Goal: Information Seeking & Learning: Learn about a topic

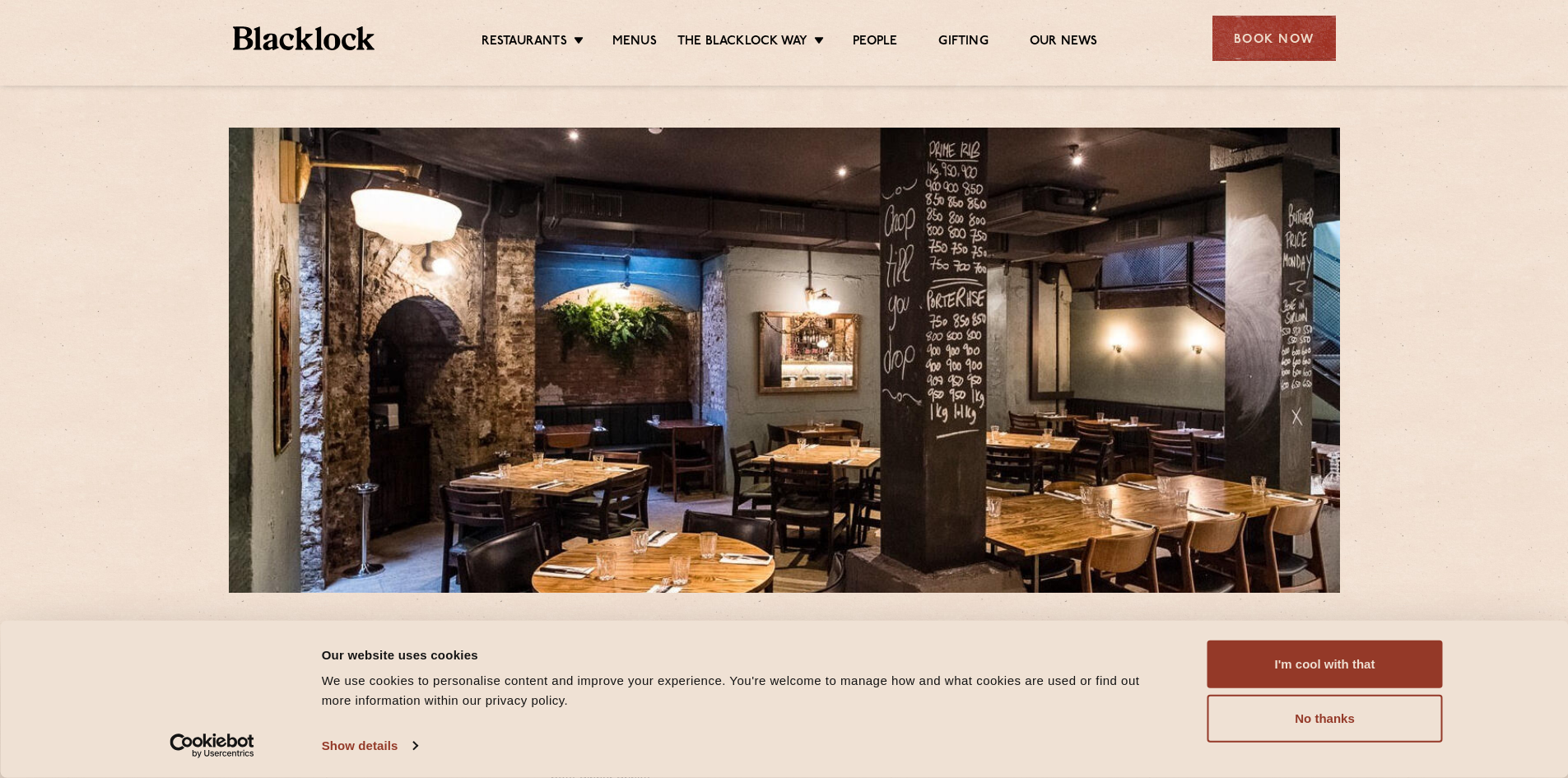
click at [641, 32] on ul "Restaurants Soho City Shoreditch Covent Garden Canary Wharf Manchester Birmingh…" at bounding box center [788, 39] width 829 height 27
click at [636, 42] on link "Menus" at bounding box center [635, 43] width 45 height 18
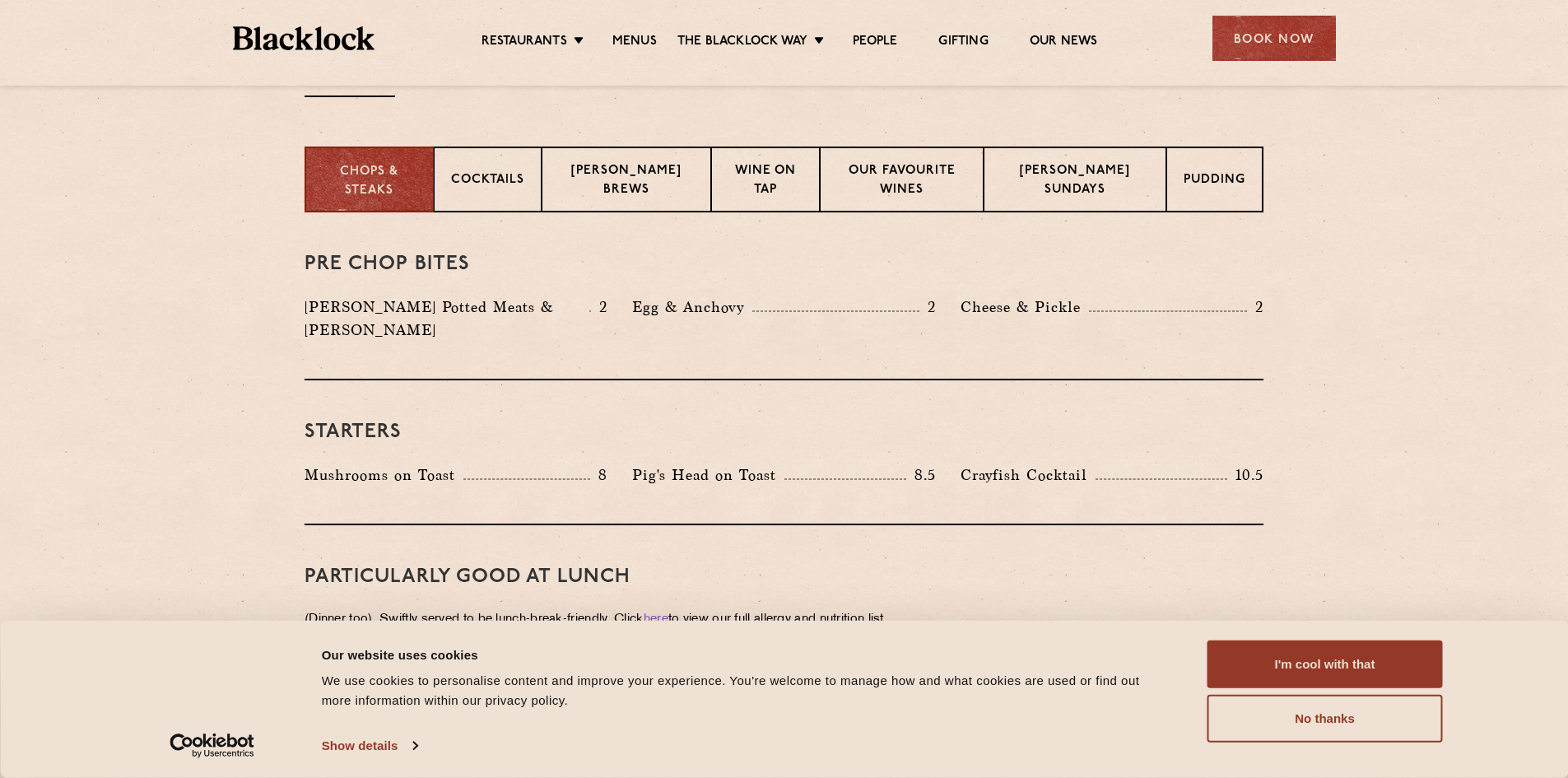
scroll to position [576, 0]
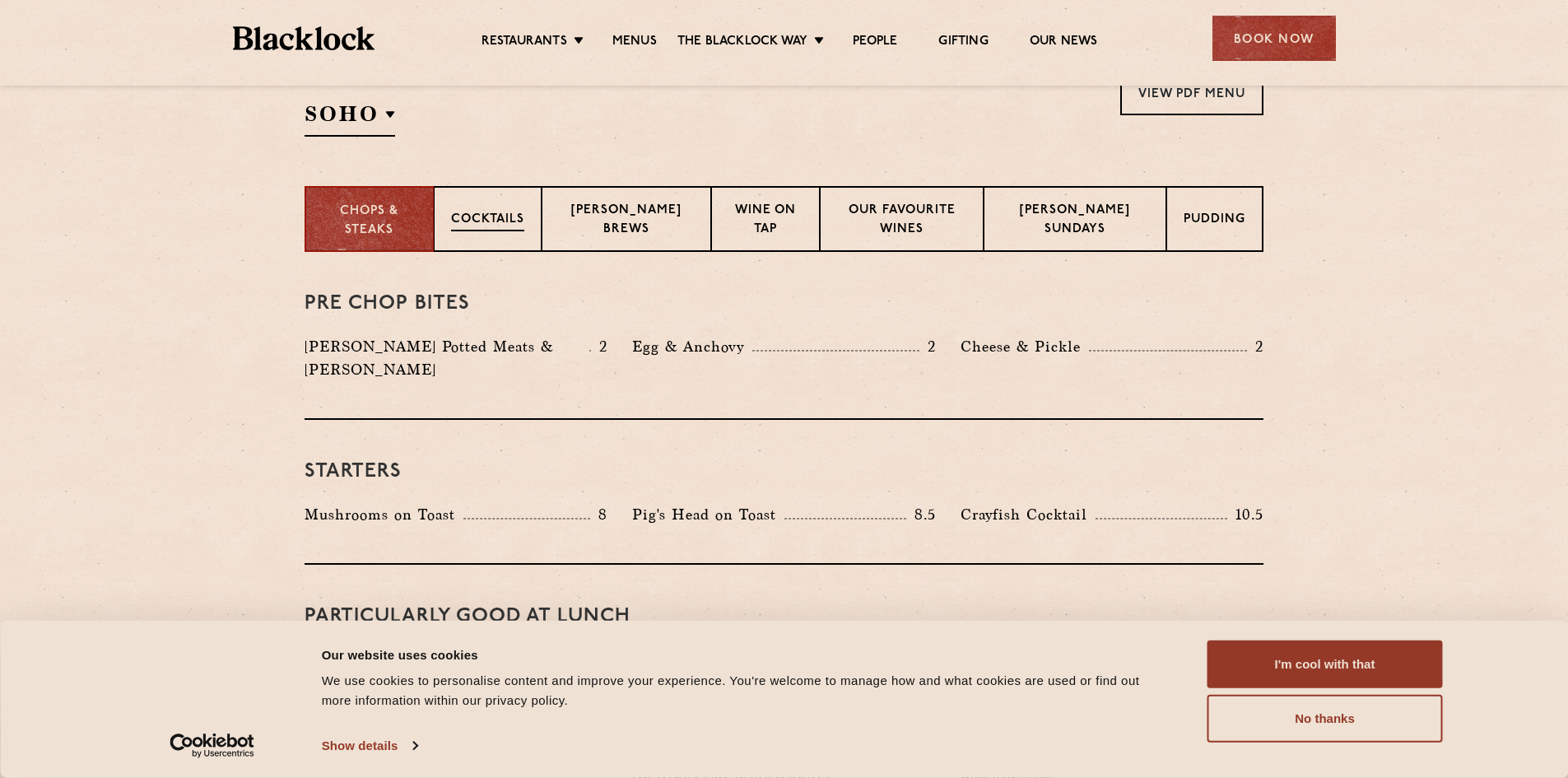
click at [493, 218] on p "Cocktails" at bounding box center [488, 221] width 73 height 21
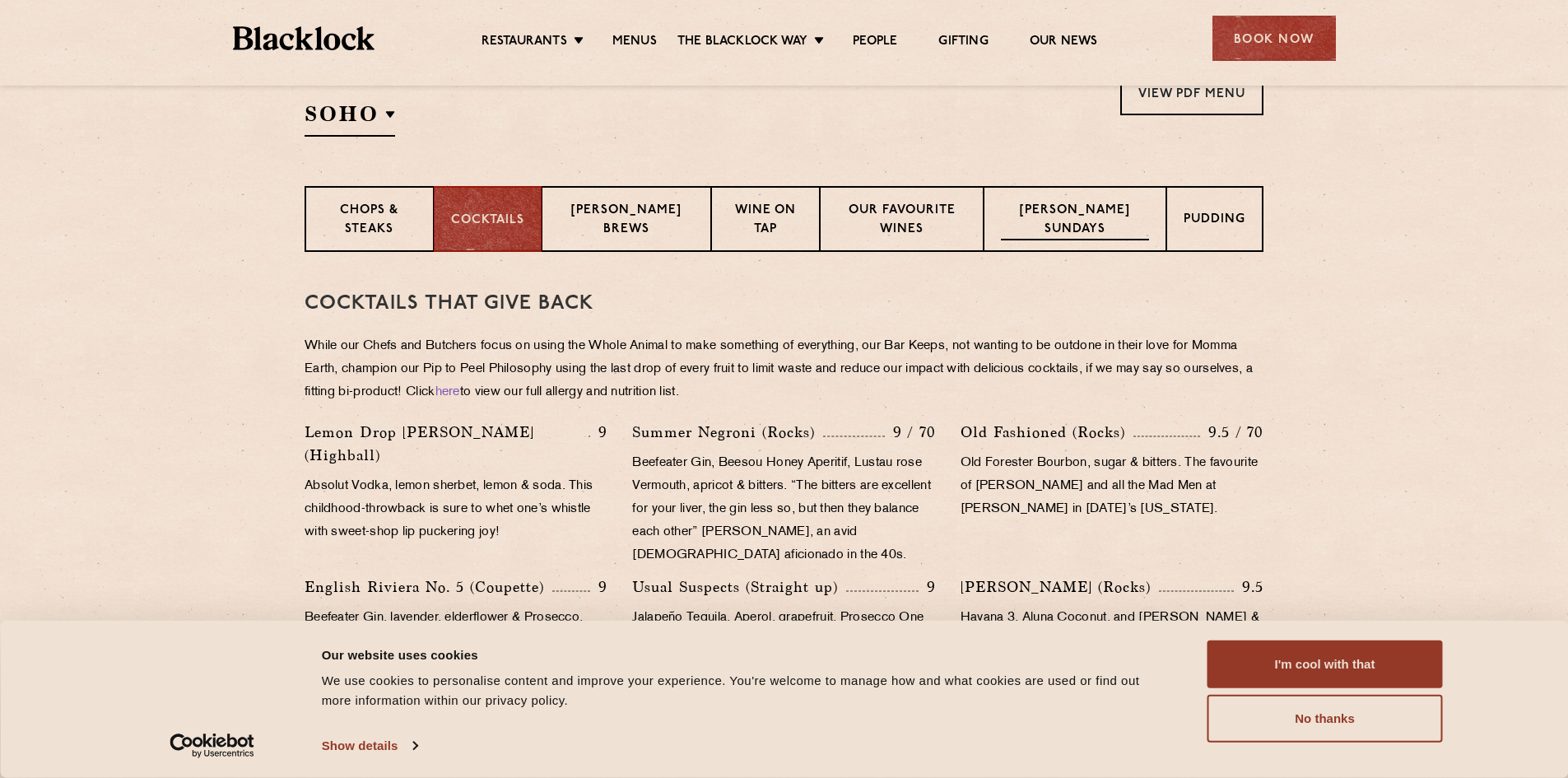
click at [1085, 224] on p "[PERSON_NAME] Sundays" at bounding box center [1074, 221] width 148 height 39
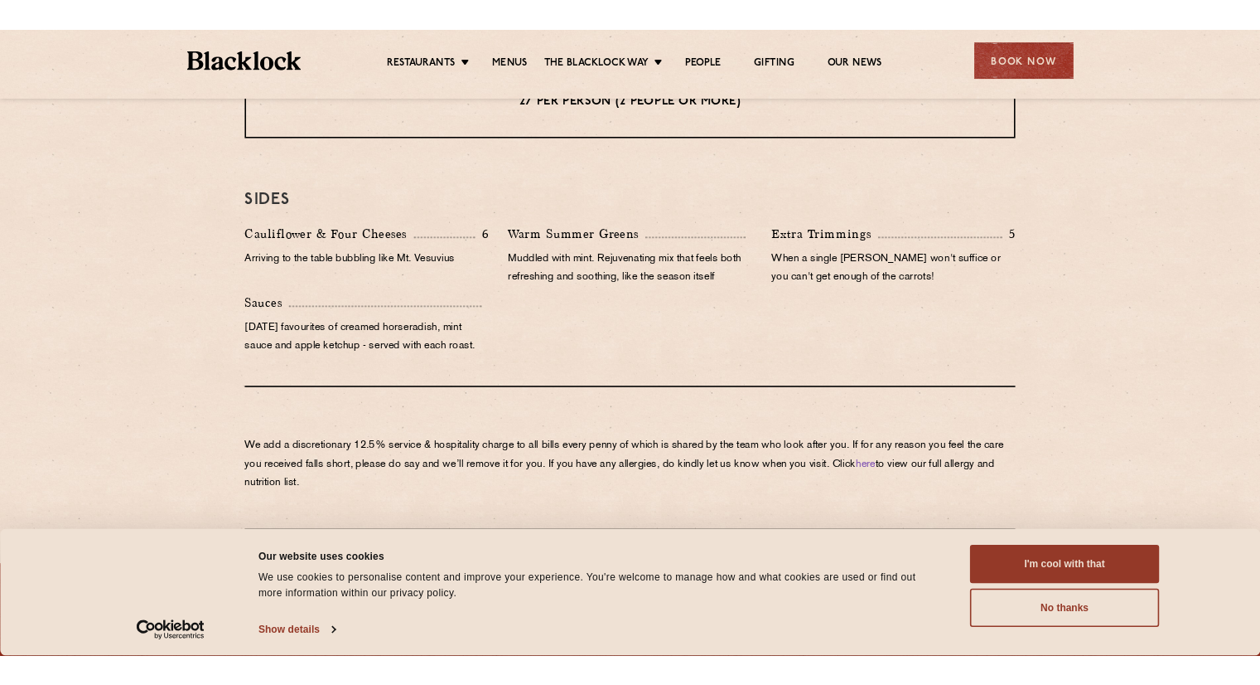
scroll to position [1575, 0]
